Goal: Task Accomplishment & Management: Use online tool/utility

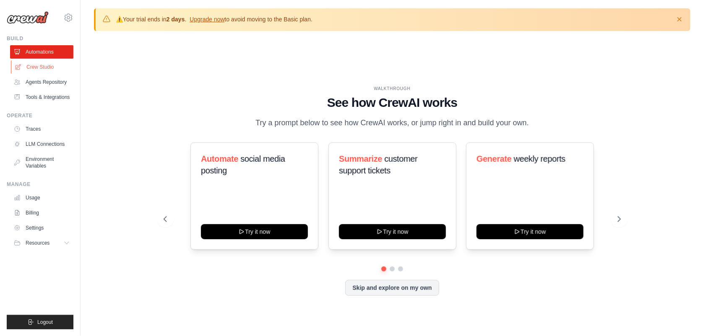
click at [52, 61] on link "Crew Studio" at bounding box center [42, 66] width 63 height 13
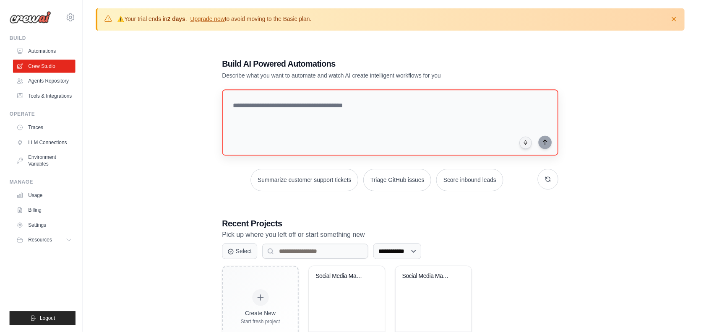
scroll to position [46, 0]
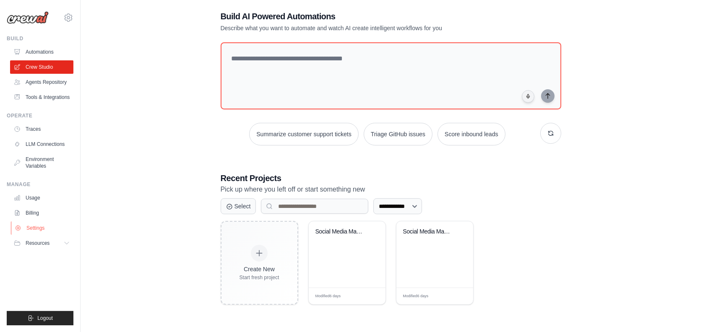
click at [30, 230] on link "Settings" at bounding box center [42, 227] width 63 height 13
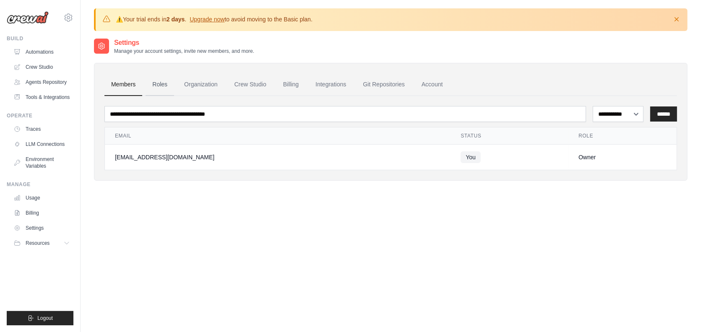
click at [166, 80] on link "Roles" at bounding box center [160, 84] width 29 height 23
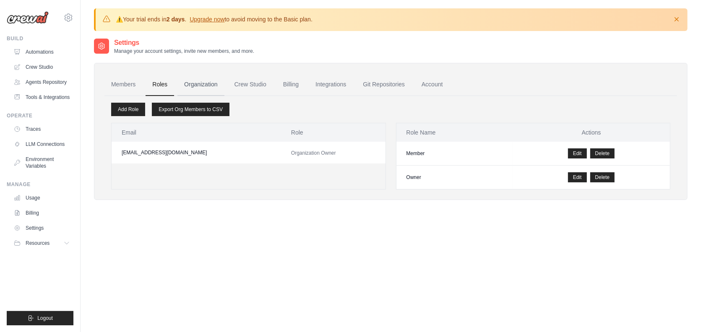
click at [196, 86] on link "Organization" at bounding box center [200, 84] width 47 height 23
click at [214, 80] on link "Organization" at bounding box center [200, 84] width 47 height 23
click at [247, 78] on link "Crew Studio" at bounding box center [250, 84] width 45 height 23
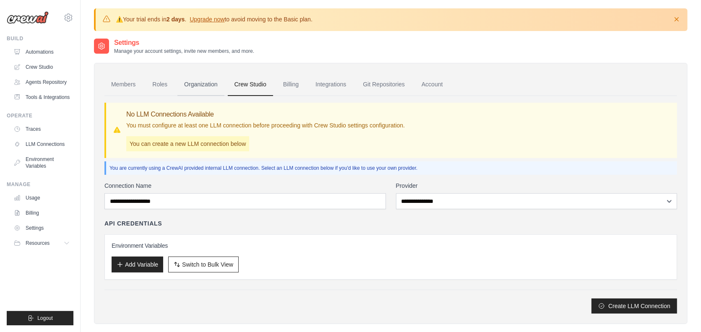
click at [194, 86] on link "Organization" at bounding box center [200, 84] width 47 height 23
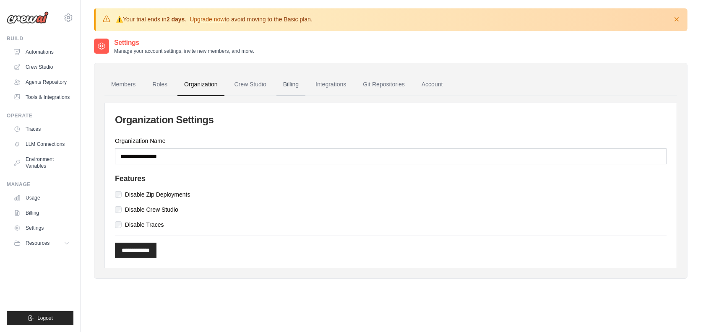
click at [286, 83] on link "Billing" at bounding box center [290, 84] width 29 height 23
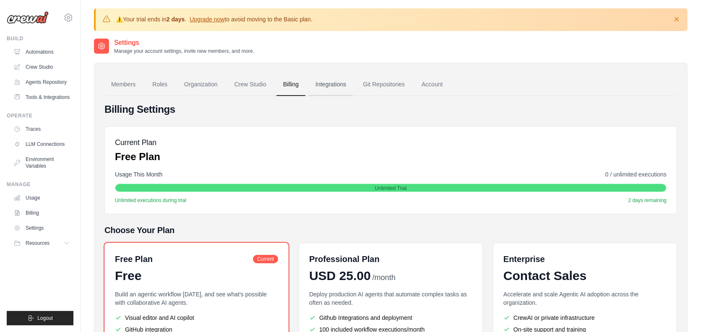
click at [326, 87] on link "Integrations" at bounding box center [331, 84] width 44 height 23
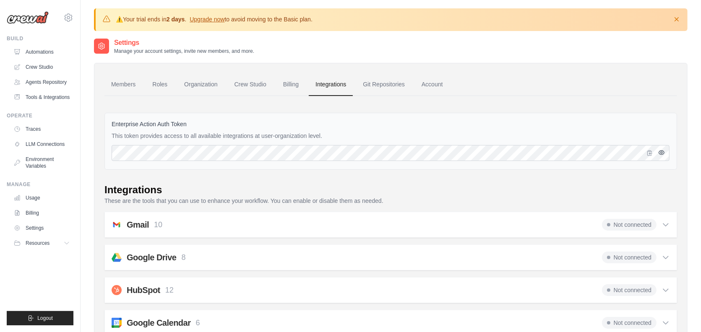
click at [663, 151] on icon "button" at bounding box center [661, 153] width 5 height 4
click at [67, 20] on icon at bounding box center [68, 18] width 10 height 10
click at [294, 49] on div "Settings Manage your account settings, invite new members, and more." at bounding box center [390, 46] width 593 height 17
click at [42, 158] on link "Environment Variables" at bounding box center [42, 163] width 63 height 20
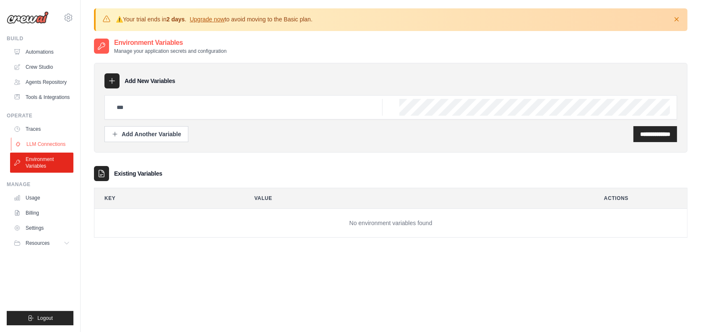
click at [40, 140] on link "LLM Connections" at bounding box center [42, 144] width 63 height 13
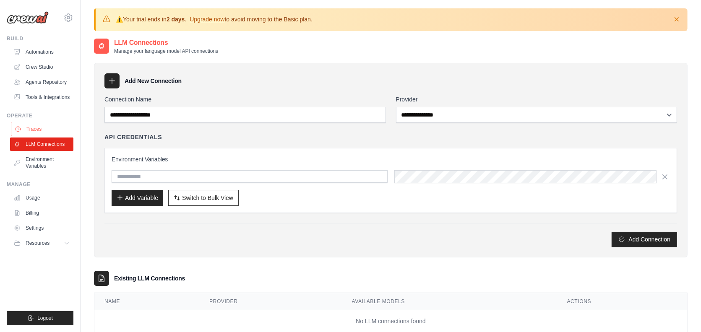
click at [36, 126] on link "Traces" at bounding box center [42, 128] width 63 height 13
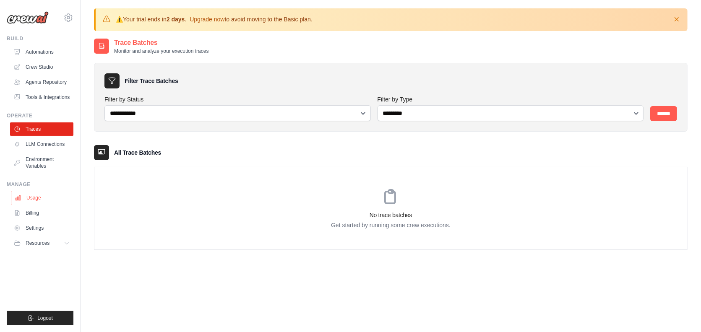
click at [39, 197] on link "Usage" at bounding box center [42, 197] width 63 height 13
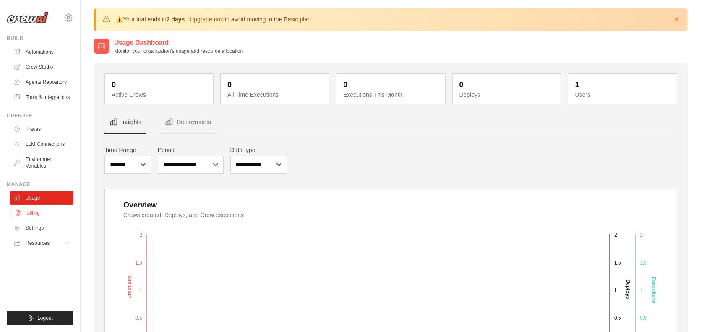
click at [46, 217] on link "Billing" at bounding box center [42, 212] width 63 height 13
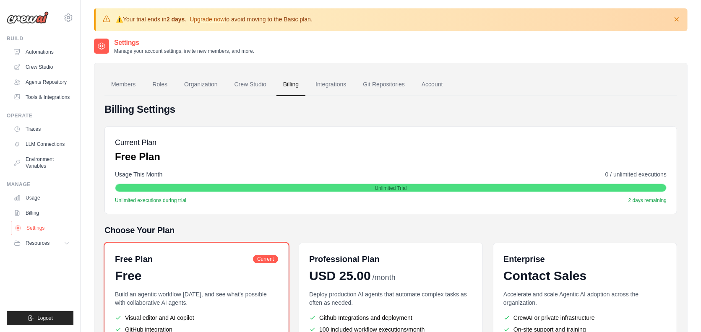
click at [49, 227] on link "Settings" at bounding box center [42, 227] width 63 height 13
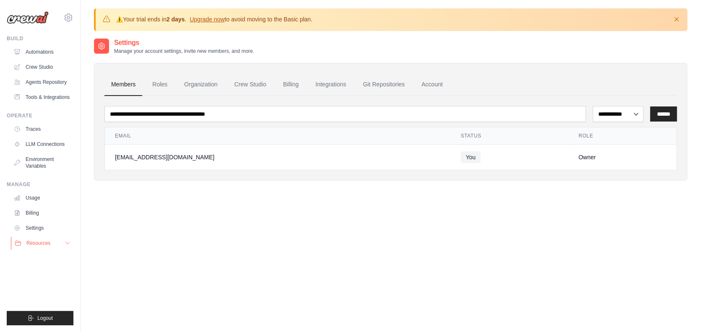
click at [41, 245] on span "Resources" at bounding box center [38, 243] width 24 height 7
click at [51, 253] on span "Documentation" at bounding box center [47, 256] width 34 height 7
click at [330, 87] on link "Integrations" at bounding box center [331, 84] width 44 height 23
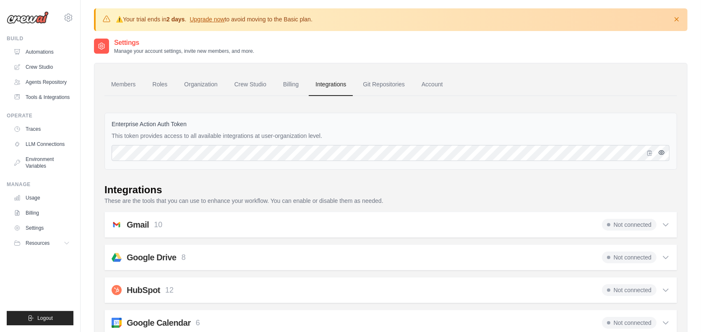
click at [659, 156] on icon "button" at bounding box center [661, 152] width 7 height 7
click at [648, 153] on icon "button" at bounding box center [649, 152] width 7 height 7
click at [374, 86] on link "Git Repositories" at bounding box center [383, 84] width 55 height 23
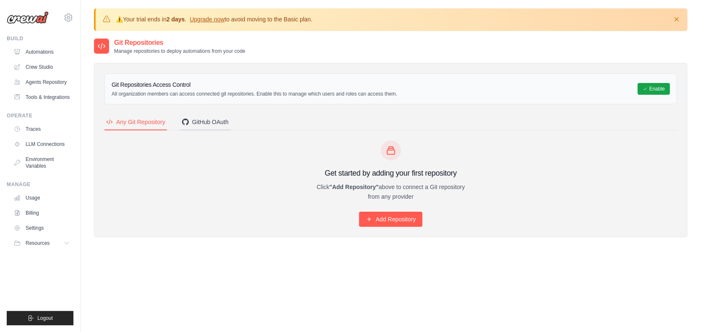
click at [223, 121] on div "GitHub OAuth" at bounding box center [205, 122] width 47 height 8
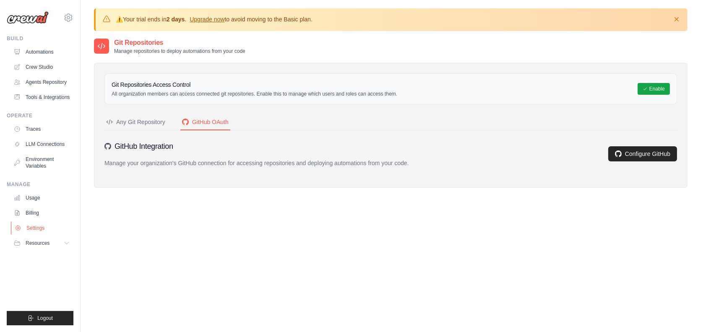
click at [42, 226] on link "Settings" at bounding box center [42, 227] width 63 height 13
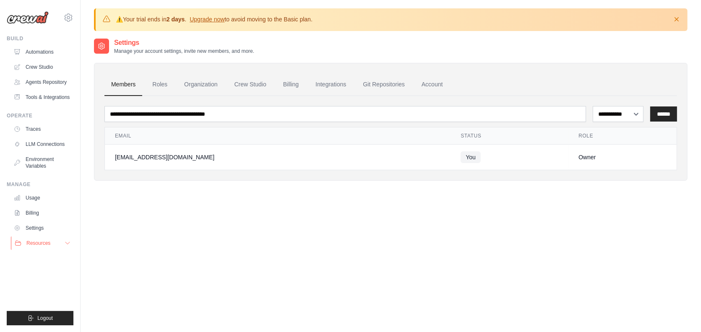
click at [59, 238] on button "Resources" at bounding box center [42, 243] width 63 height 13
click at [338, 82] on link "Integrations" at bounding box center [331, 84] width 44 height 23
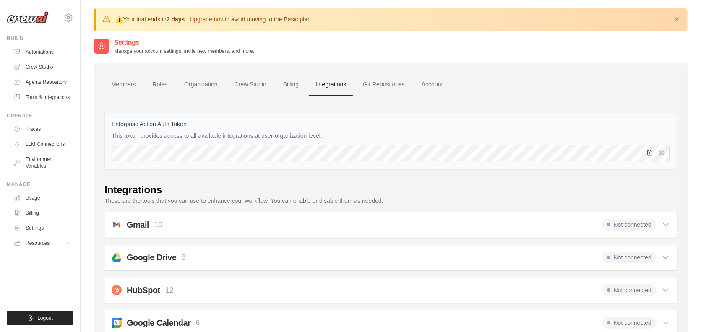
click at [647, 153] on icon "button" at bounding box center [649, 152] width 7 height 7
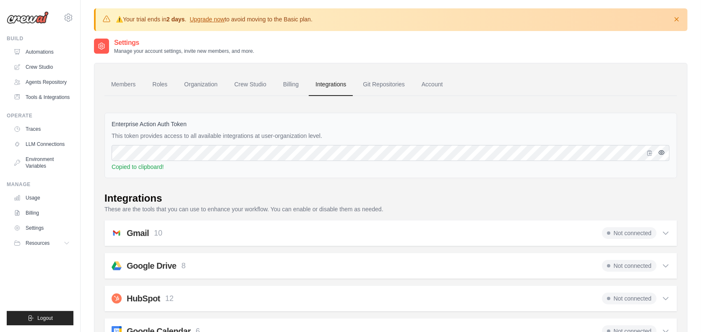
click at [660, 154] on icon "button" at bounding box center [661, 152] width 7 height 7
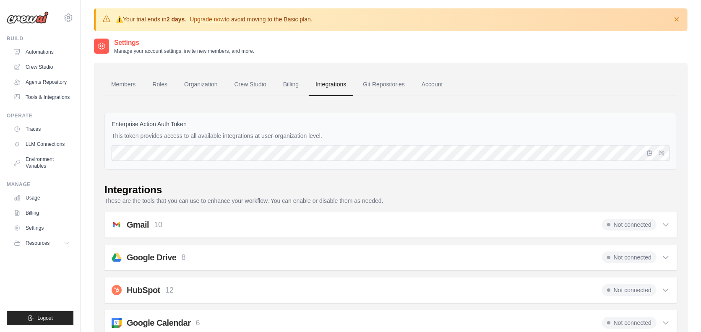
click at [311, 135] on p "This token provides access to all available integrations at user-organization l…" at bounding box center [391, 136] width 558 height 8
click at [653, 151] on icon "button" at bounding box center [649, 152] width 7 height 7
click at [47, 242] on span "Resources" at bounding box center [38, 243] width 24 height 7
click at [50, 261] on span "Documentation" at bounding box center [47, 257] width 34 height 7
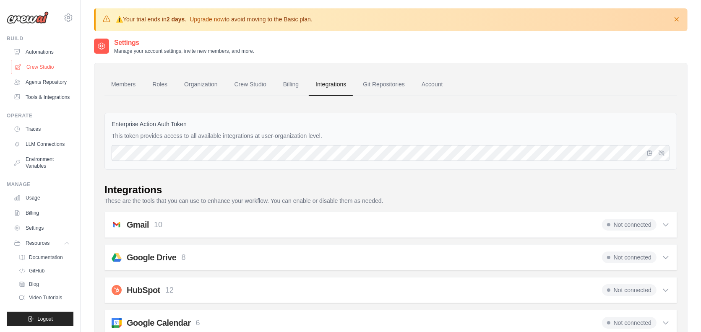
click at [40, 65] on link "Crew Studio" at bounding box center [42, 66] width 63 height 13
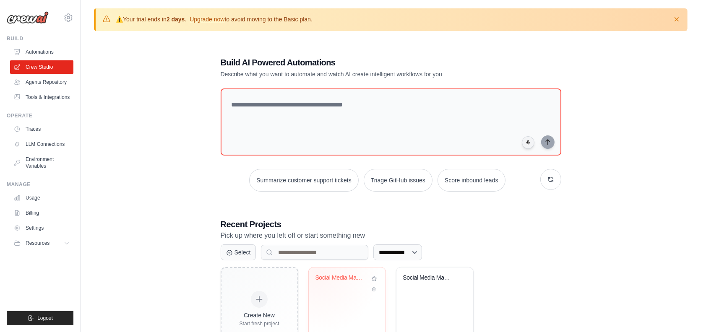
scroll to position [46, 0]
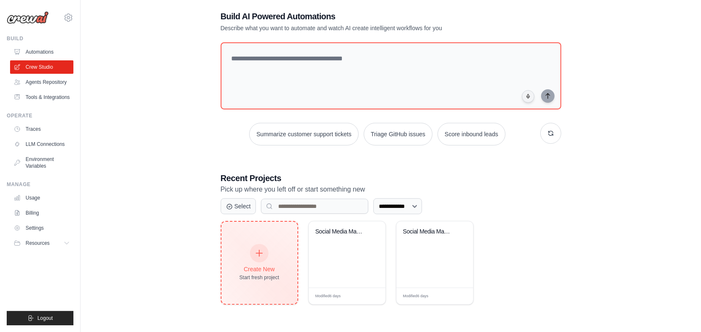
click at [276, 253] on div "Create New Start fresh project" at bounding box center [259, 263] width 40 height 36
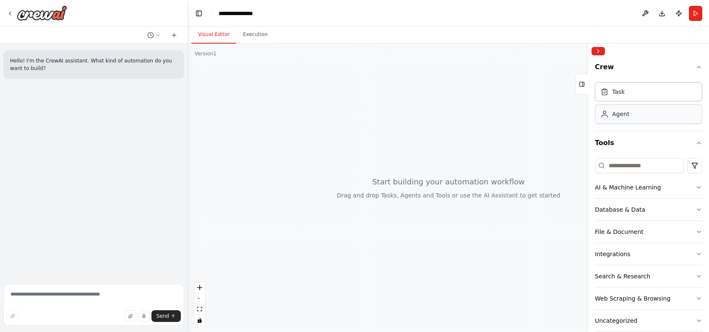
click at [630, 115] on div "Agent" at bounding box center [648, 113] width 107 height 19
click at [615, 94] on div "Task" at bounding box center [618, 91] width 13 height 8
click at [623, 93] on div "Task" at bounding box center [618, 91] width 13 height 8
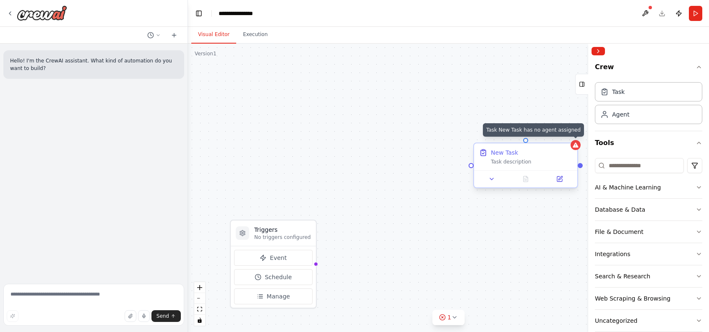
click at [577, 149] on div at bounding box center [575, 145] width 10 height 10
click at [572, 140] on button at bounding box center [570, 135] width 11 height 11
click at [550, 134] on button "Confirm" at bounding box center [547, 136] width 30 height 10
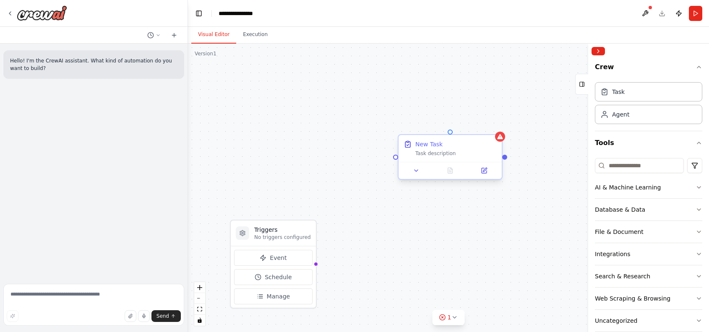
click at [439, 155] on div "Task description" at bounding box center [455, 153] width 81 height 7
click at [289, 256] on button "Event" at bounding box center [273, 258] width 78 height 16
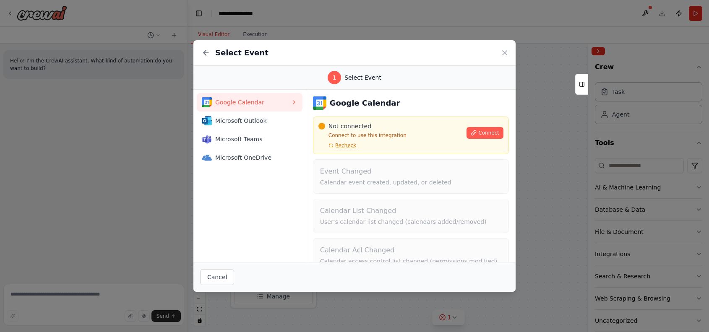
click at [293, 103] on icon at bounding box center [294, 102] width 7 height 7
click at [206, 53] on icon at bounding box center [206, 53] width 8 height 8
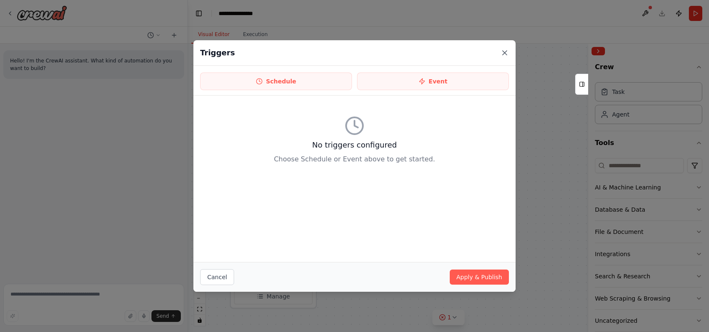
click at [507, 54] on icon at bounding box center [504, 53] width 8 height 8
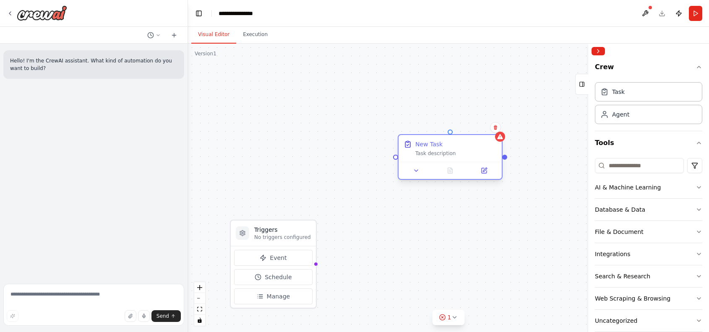
click at [483, 159] on div "New Task Task description" at bounding box center [449, 148] width 103 height 27
click at [497, 133] on div "Confirm" at bounding box center [495, 127] width 11 height 11
click at [496, 129] on icon at bounding box center [495, 127] width 5 height 5
click at [476, 127] on button "Confirm" at bounding box center [472, 127] width 30 height 10
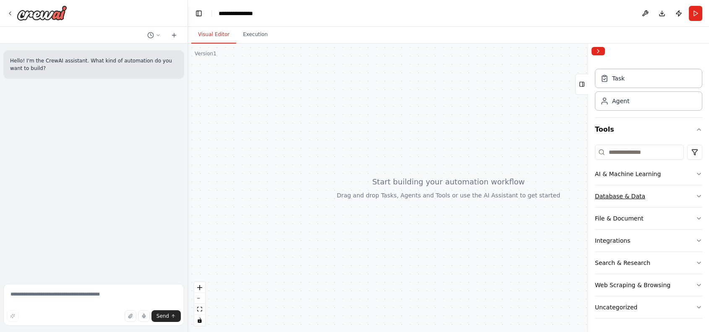
scroll to position [14, 0]
click at [624, 242] on div "Integrations" at bounding box center [612, 241] width 35 height 8
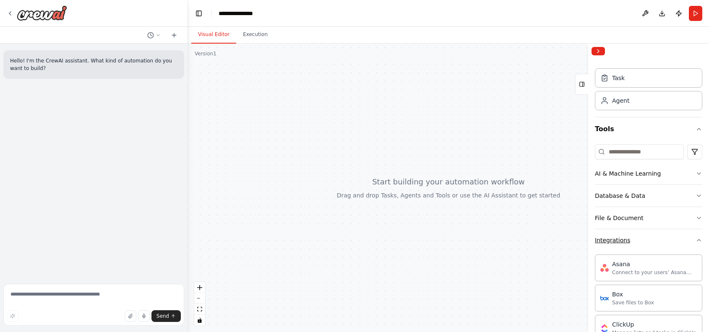
click at [641, 239] on button "Integrations" at bounding box center [648, 240] width 107 height 22
click at [664, 307] on button "Uncategorized" at bounding box center [648, 308] width 107 height 22
click at [667, 307] on button "Uncategorized" at bounding box center [648, 307] width 107 height 22
click at [662, 304] on button "Uncategorized" at bounding box center [648, 308] width 107 height 22
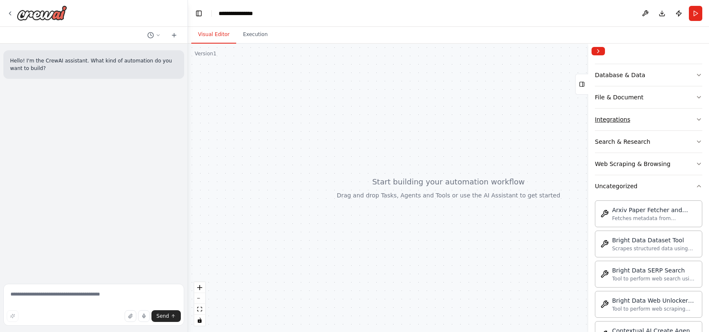
scroll to position [137, 0]
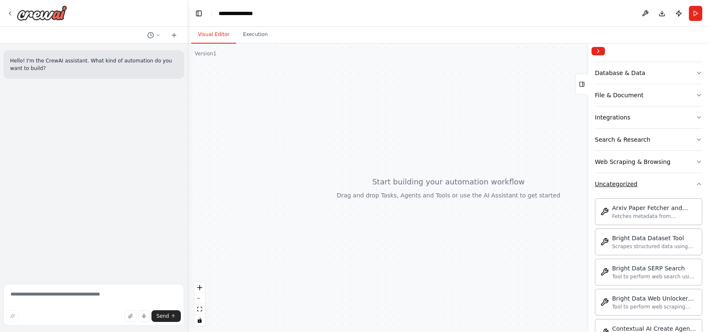
click at [644, 191] on button "Uncategorized" at bounding box center [648, 184] width 107 height 22
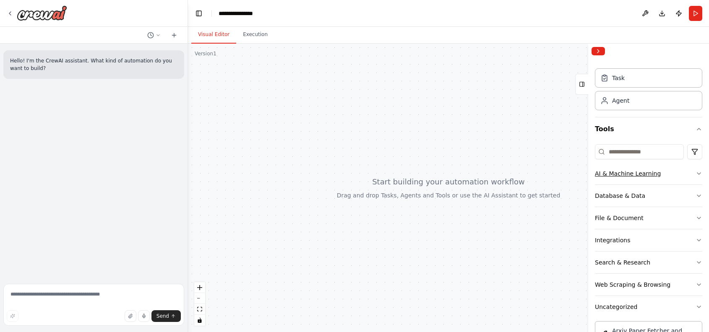
scroll to position [14, 0]
click at [197, 289] on icon "zoom in" at bounding box center [199, 287] width 5 height 5
click at [199, 283] on button "zoom in" at bounding box center [199, 287] width 11 height 11
click at [668, 280] on button "Web Scraping & Browsing" at bounding box center [648, 285] width 107 height 22
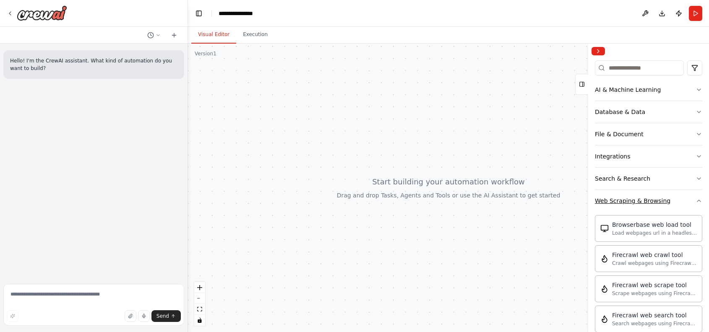
scroll to position [97, 0]
click at [676, 202] on button "Web Scraping & Browsing" at bounding box center [648, 201] width 107 height 22
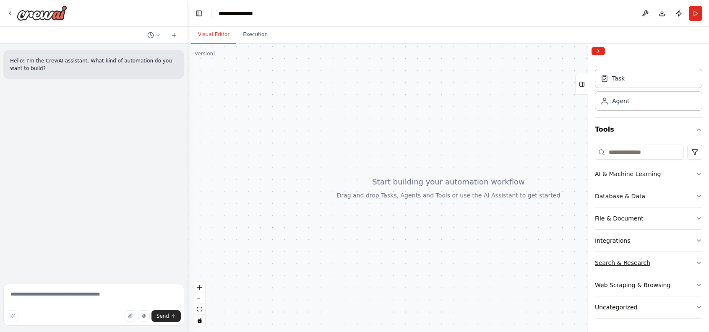
click at [652, 262] on button "Search & Research" at bounding box center [648, 263] width 107 height 22
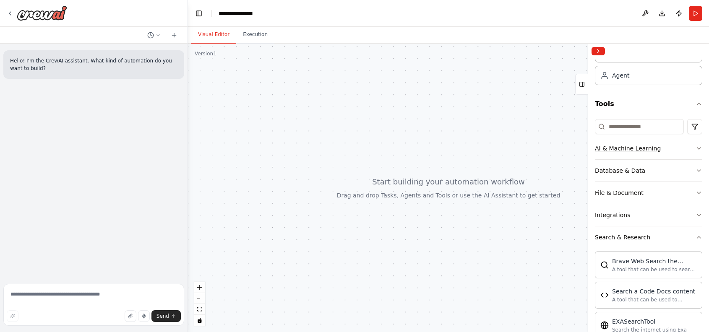
scroll to position [0, 0]
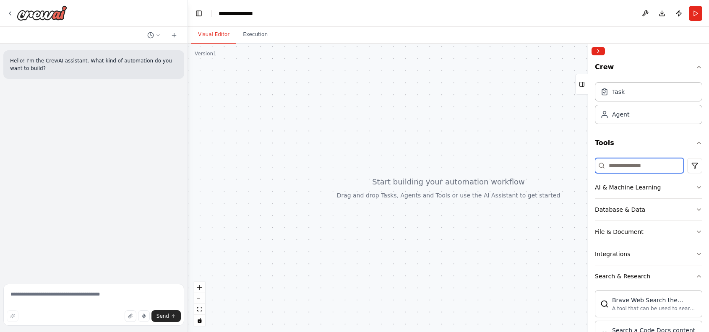
click at [636, 162] on input at bounding box center [639, 165] width 89 height 15
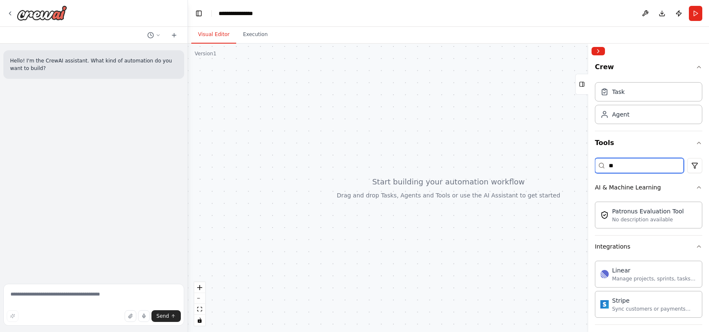
type input "*"
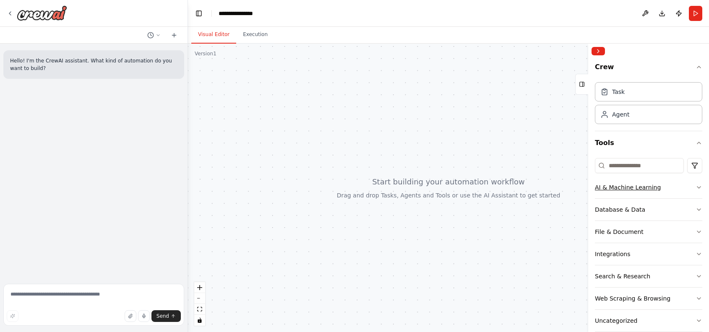
click at [647, 189] on div "AI & Machine Learning" at bounding box center [628, 187] width 66 height 8
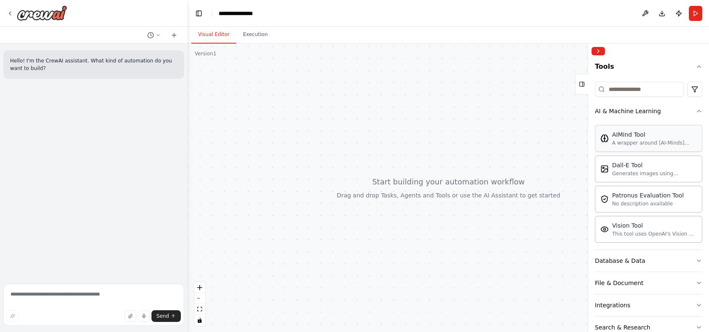
scroll to position [111, 0]
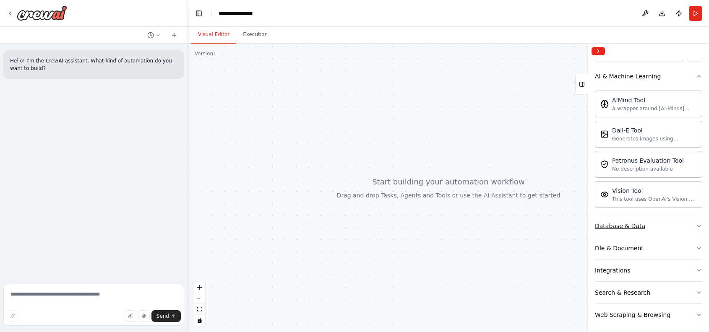
click at [659, 222] on button "Database & Data" at bounding box center [648, 226] width 107 height 22
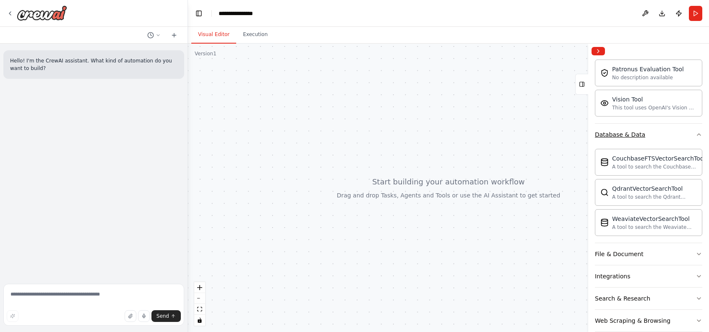
scroll to position [240, 0]
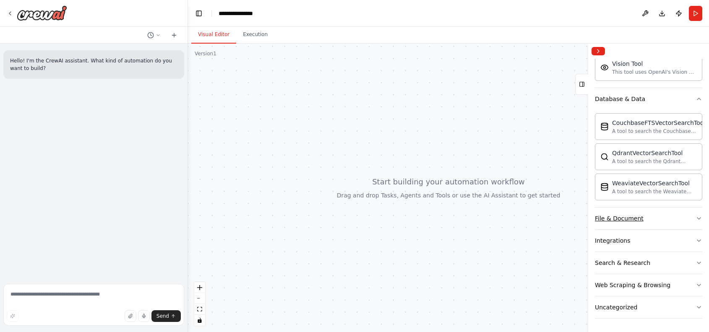
click at [659, 222] on button "File & Document" at bounding box center [648, 219] width 107 height 22
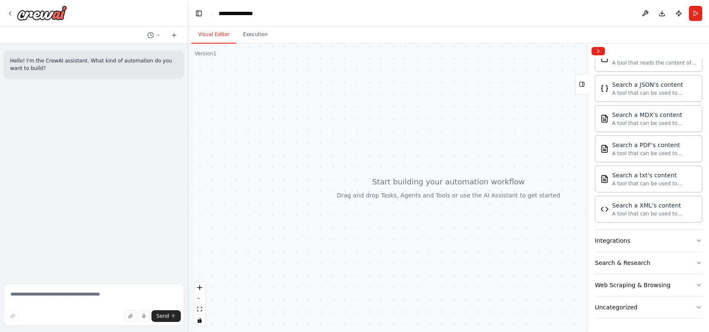
scroll to position [489, 0]
click at [642, 245] on button "Integrations" at bounding box center [648, 241] width 107 height 22
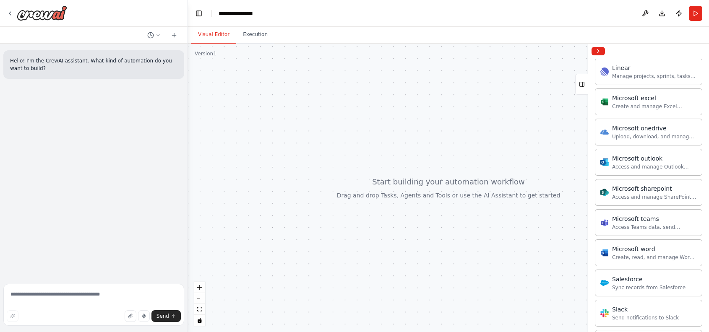
scroll to position [1014, 0]
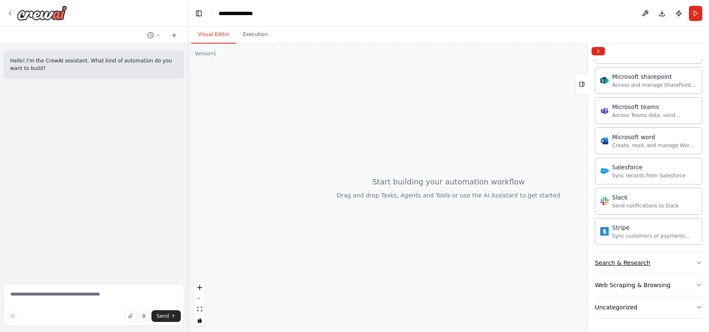
click at [671, 263] on button "Search & Research" at bounding box center [648, 263] width 107 height 22
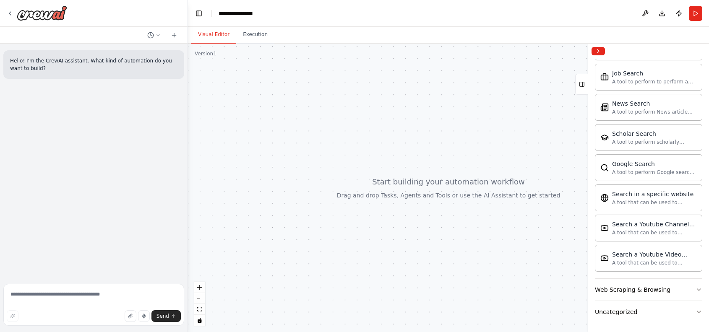
scroll to position [1446, 0]
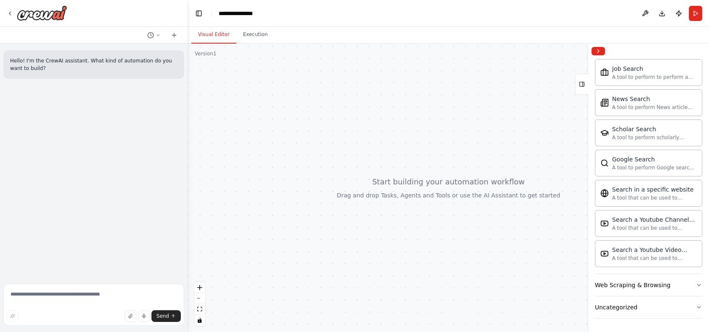
click at [500, 162] on div at bounding box center [448, 188] width 521 height 289
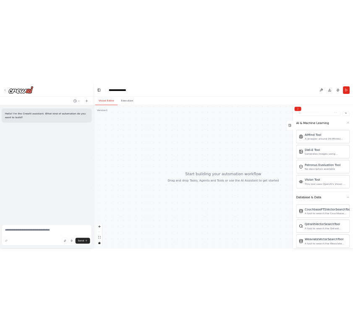
scroll to position [0, 0]
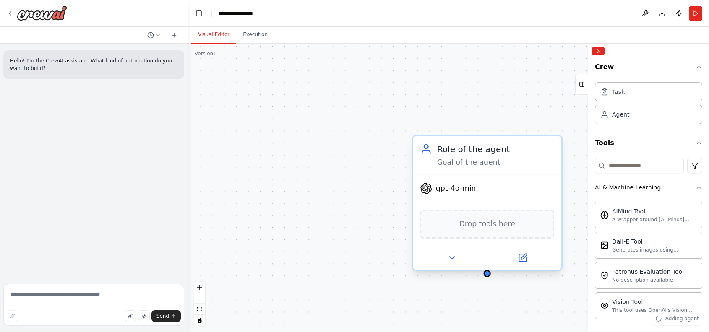
click at [473, 164] on div "Goal of the agent" at bounding box center [495, 163] width 117 height 10
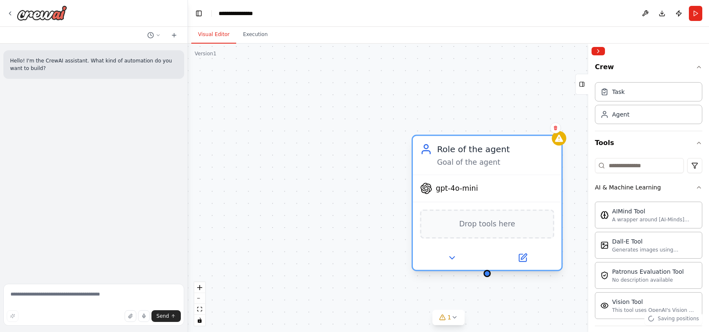
click at [462, 142] on div "Role of the agent Goal of the agent" at bounding box center [487, 155] width 148 height 39
click at [558, 146] on div "Role of the agent Goal of the agent" at bounding box center [487, 155] width 148 height 39
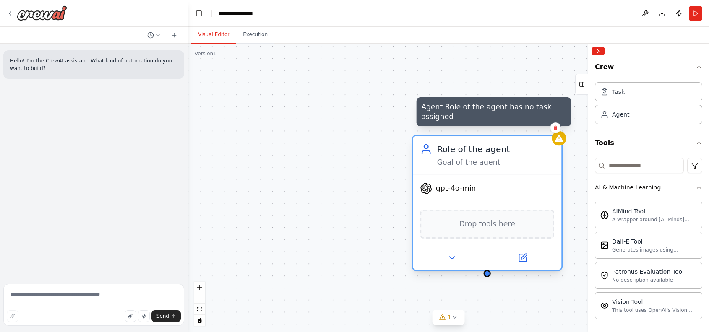
click at [560, 141] on icon at bounding box center [559, 138] width 8 height 7
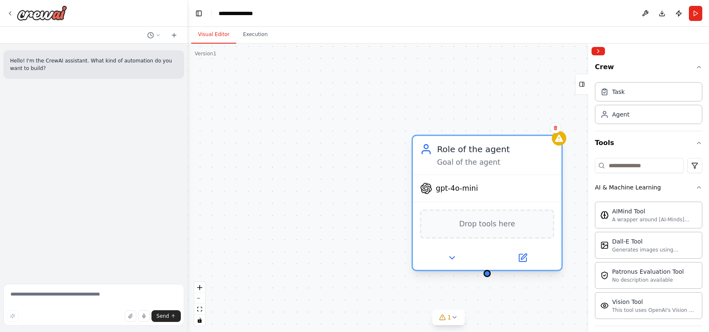
click at [508, 225] on span "Drop tools here" at bounding box center [487, 224] width 56 height 12
click at [448, 257] on icon at bounding box center [452, 258] width 10 height 10
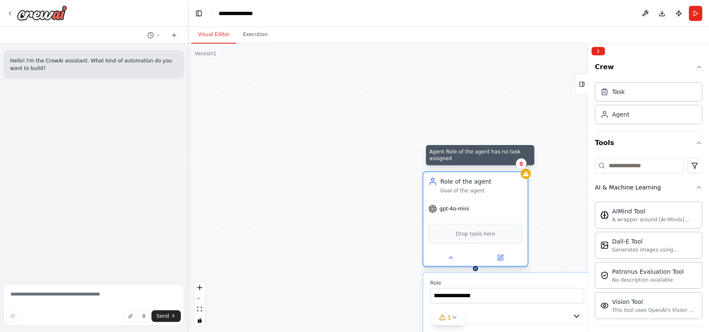
click at [526, 178] on div at bounding box center [525, 174] width 10 height 10
click at [479, 234] on span "Drop tools here" at bounding box center [475, 234] width 39 height 8
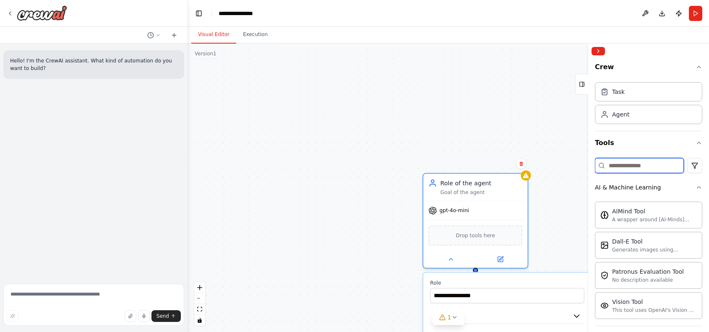
click at [644, 168] on input at bounding box center [639, 165] width 89 height 15
click at [642, 10] on button at bounding box center [644, 13] width 13 height 15
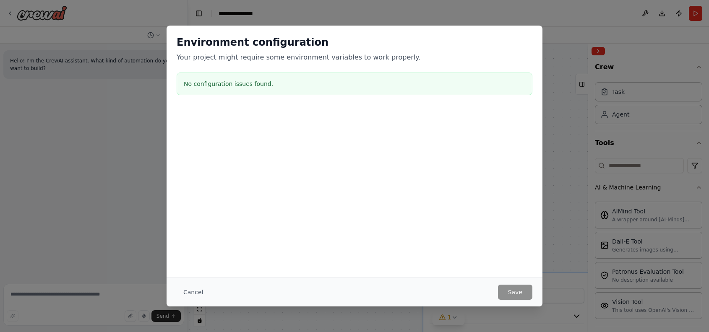
click at [281, 91] on div "No configuration issues found." at bounding box center [355, 84] width 356 height 23
drag, startPoint x: 281, startPoint y: 91, endPoint x: 323, endPoint y: 120, distance: 51.2
click at [323, 120] on div at bounding box center [354, 151] width 376 height 84
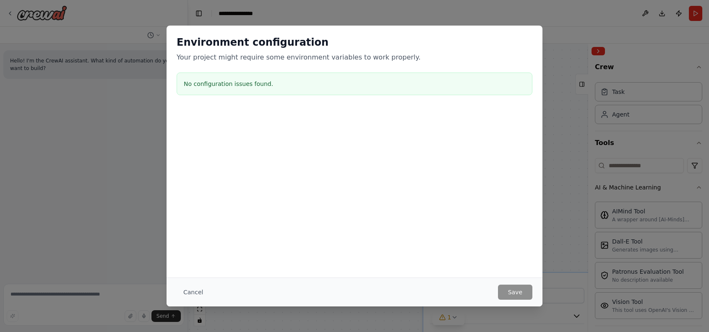
click at [563, 84] on div "Environment configuration Your project might require some environment variables…" at bounding box center [354, 166] width 709 height 332
click at [196, 288] on button "Cancel" at bounding box center [193, 292] width 33 height 15
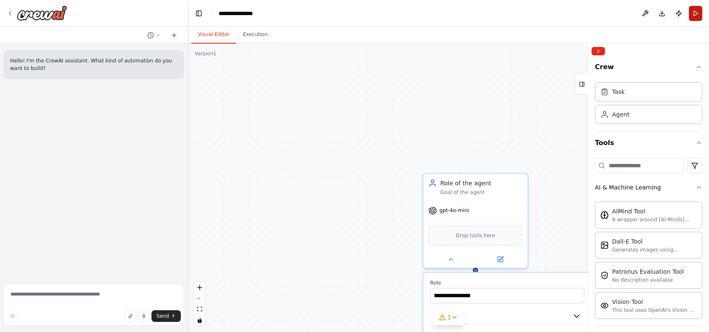
click at [692, 7] on button "Run" at bounding box center [695, 13] width 13 height 15
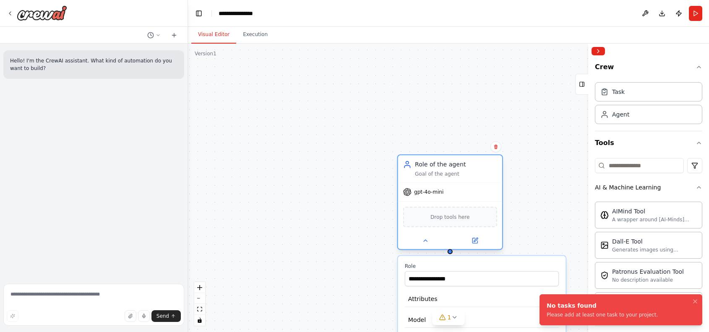
drag, startPoint x: 502, startPoint y: 203, endPoint x: 382, endPoint y: 132, distance: 138.7
click at [397, 154] on div "Role of the agent Goal of the agent gpt-4o-mini Drop tools here" at bounding box center [450, 202] width 106 height 96
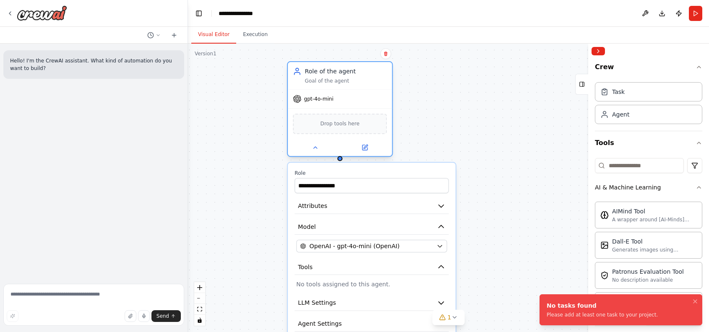
drag, startPoint x: 417, startPoint y: 162, endPoint x: 360, endPoint y: 90, distance: 92.2
click at [360, 90] on div "gpt-4o-mini" at bounding box center [340, 99] width 104 height 18
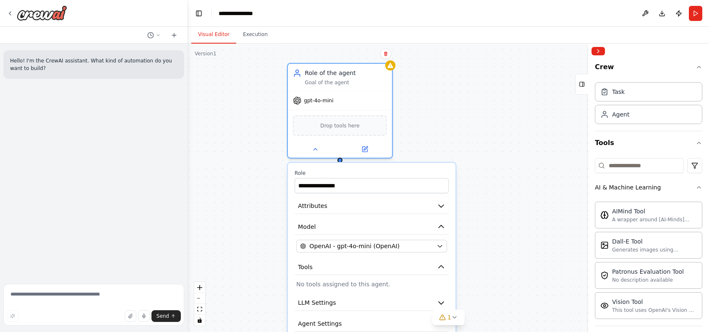
click at [86, 187] on div "Hello! I'm the CrewAI assistant. What kind of automation do you want to build?" at bounding box center [93, 162] width 187 height 237
